Goal: Transaction & Acquisition: Book appointment/travel/reservation

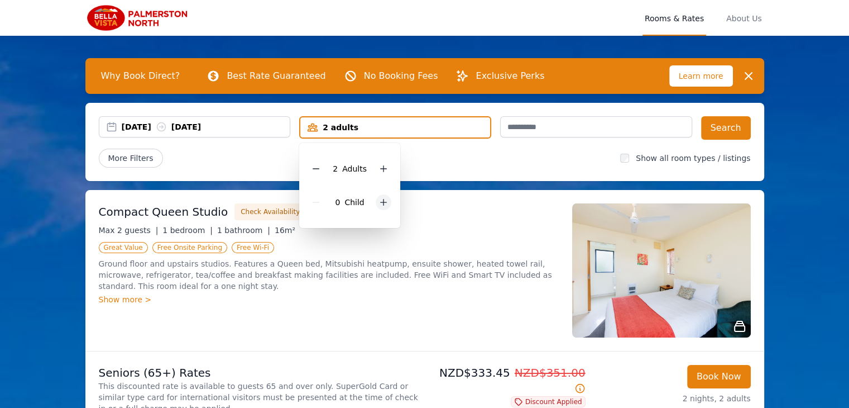
click at [381, 202] on icon at bounding box center [384, 202] width 6 height 6
click at [387, 201] on icon at bounding box center [391, 202] width 9 height 9
click at [725, 127] on button "Search" at bounding box center [726, 127] width 50 height 23
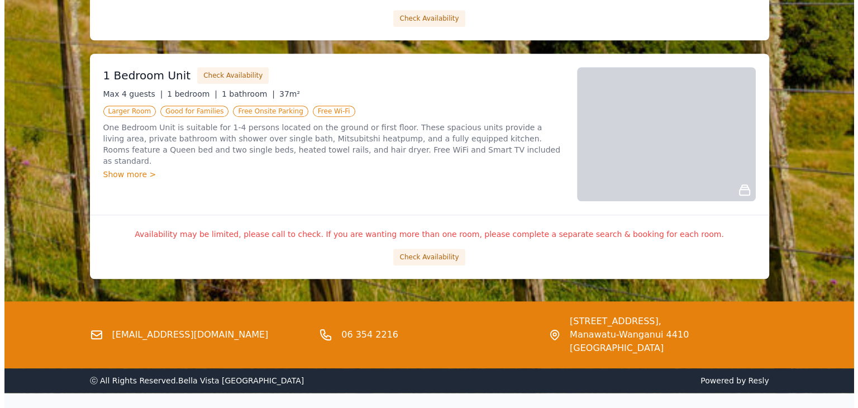
scroll to position [1109, 0]
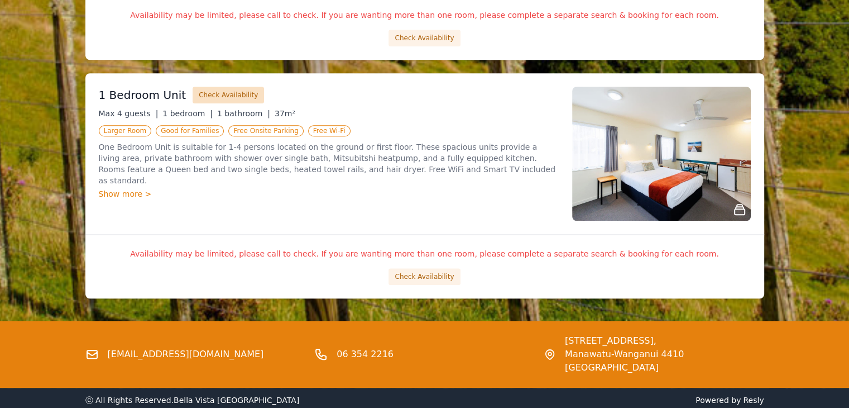
click at [207, 92] on button "Check Availability" at bounding box center [228, 95] width 71 height 17
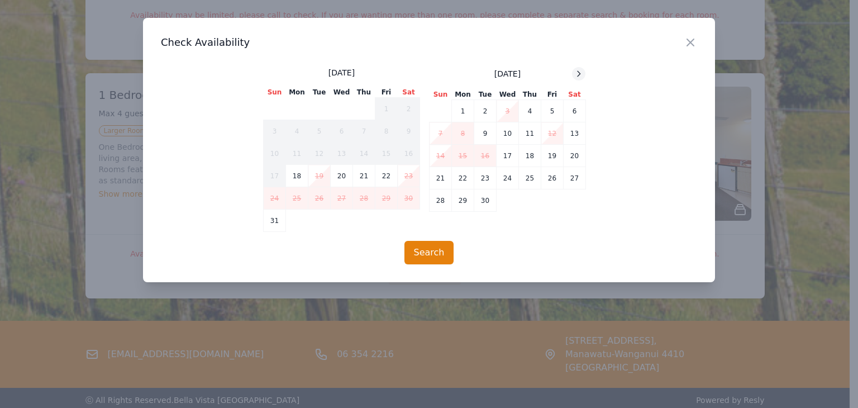
click at [579, 80] on div at bounding box center [578, 73] width 13 height 13
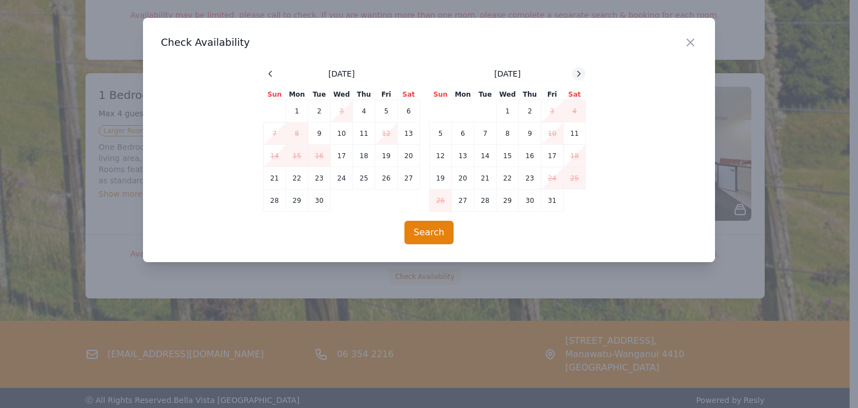
click at [579, 77] on icon at bounding box center [578, 73] width 9 height 9
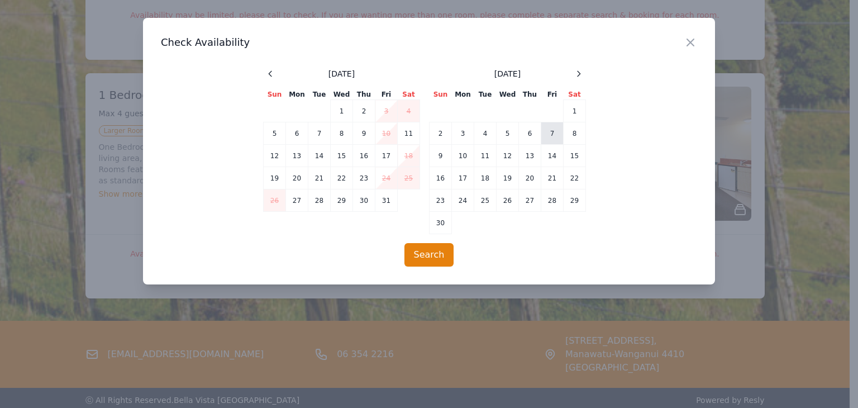
click at [553, 135] on td "7" at bounding box center [552, 133] width 22 height 22
click at [451, 154] on td "9" at bounding box center [440, 156] width 22 height 22
click at [427, 251] on button "Search" at bounding box center [429, 254] width 50 height 23
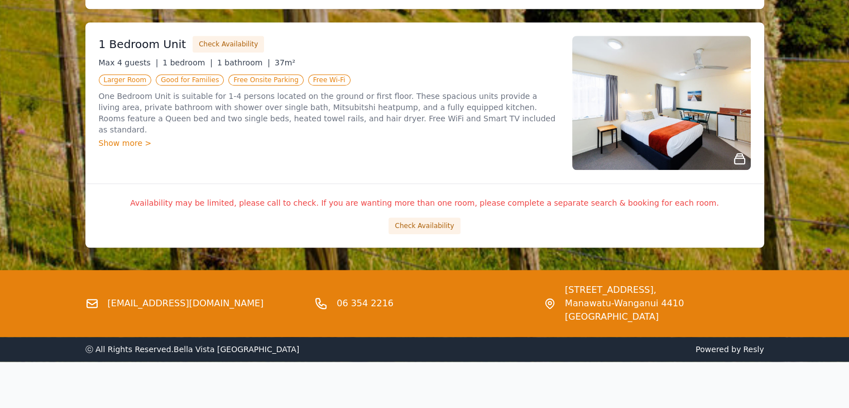
scroll to position [1164, 0]
